Goal: Obtain resource: Download file/media

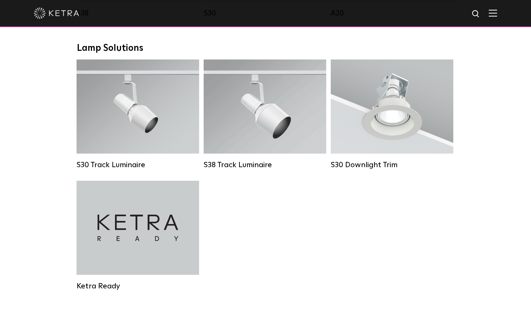
scroll to position [562, 0]
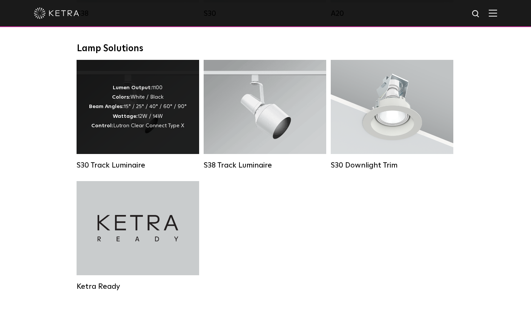
click at [141, 139] on div "Lumen Output: 1100 Colors: White / Black Beam Angles: 15° / 25° / 40° / 60° / 9…" at bounding box center [138, 107] width 122 height 94
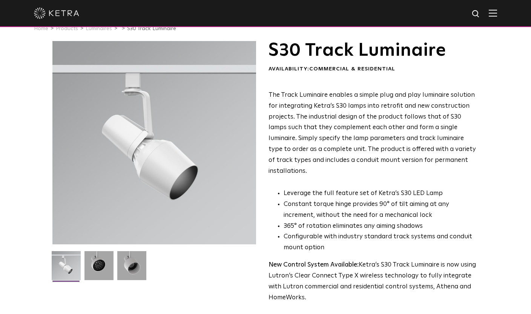
scroll to position [77, 0]
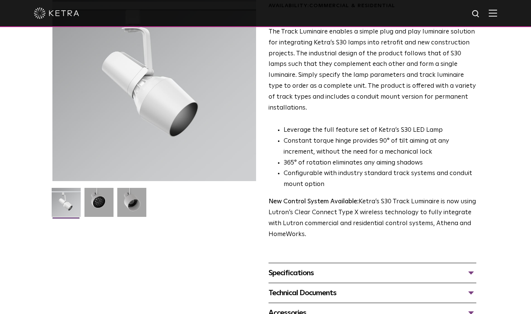
click at [328, 267] on div "Specifications" at bounding box center [372, 273] width 208 height 12
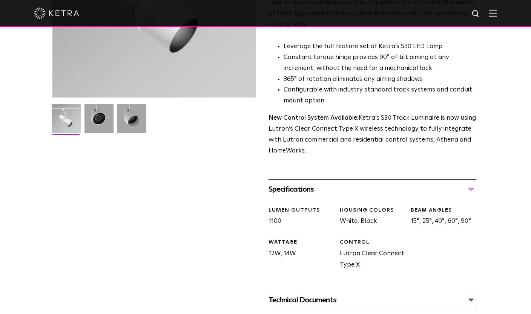
scroll to position [205, 0]
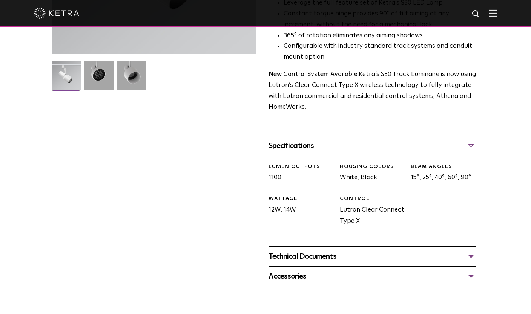
click at [323, 251] on div "Technical Documents" at bounding box center [372, 257] width 208 height 12
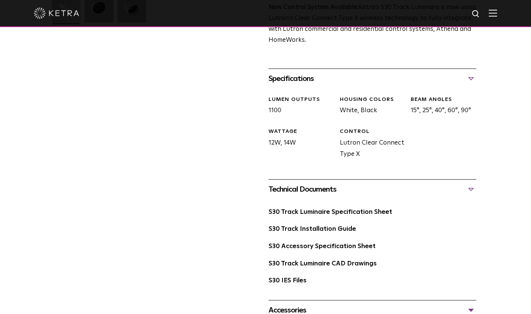
scroll to position [332, 0]
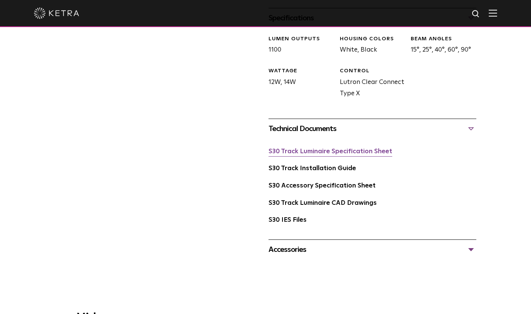
click at [334, 148] on link "S30 Track Luminaire Specification Sheet" at bounding box center [330, 151] width 124 height 6
click at [327, 165] on link "S30 Track Installation Guide" at bounding box center [311, 168] width 87 height 6
click at [312, 183] on link "S30 Accessory Specification Sheet" at bounding box center [321, 186] width 107 height 6
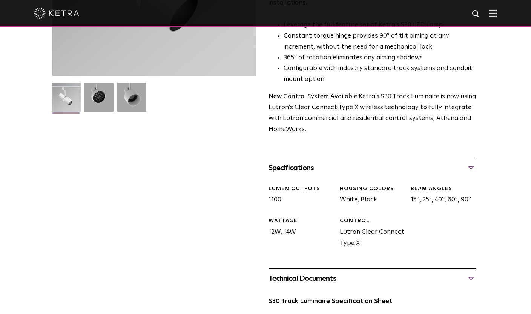
scroll to position [297, 0]
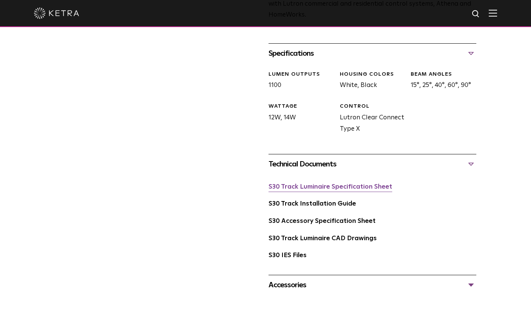
click at [329, 184] on link "S30 Track Luminaire Specification Sheet" at bounding box center [330, 187] width 124 height 6
